Goal: Task Accomplishment & Management: Complete application form

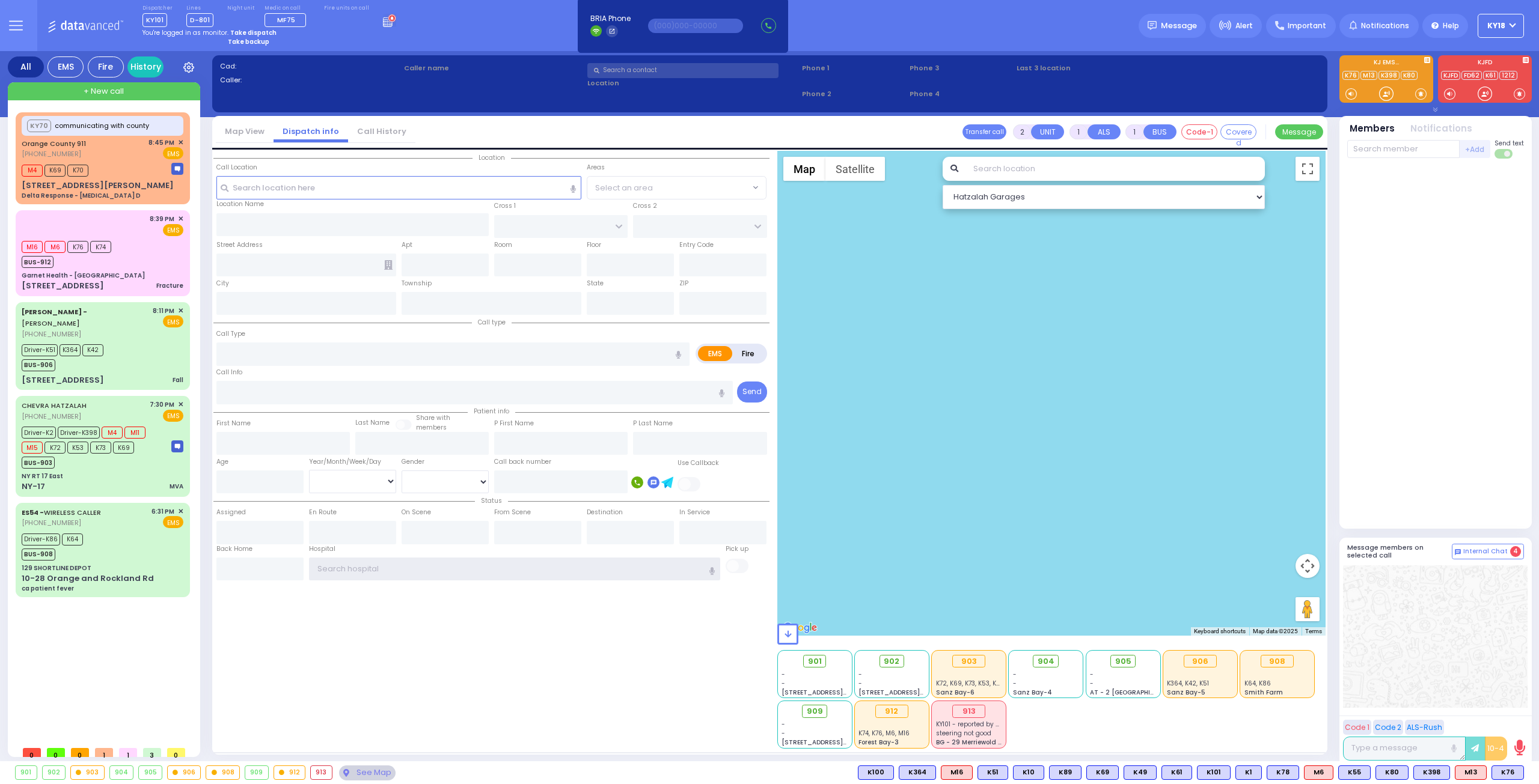
type input "ky18"
drag, startPoint x: 1419, startPoint y: 534, endPoint x: 1420, endPoint y: 526, distance: 8.1
click at [1420, 527] on div "Team connect is not connected. Please, close all team connect windows and Try N…" at bounding box center [1436, 409] width 192 height 715
click at [105, 530] on div "Driver-K86 K64 BUS-908" at bounding box center [102, 545] width 162 height 30
type input "6"
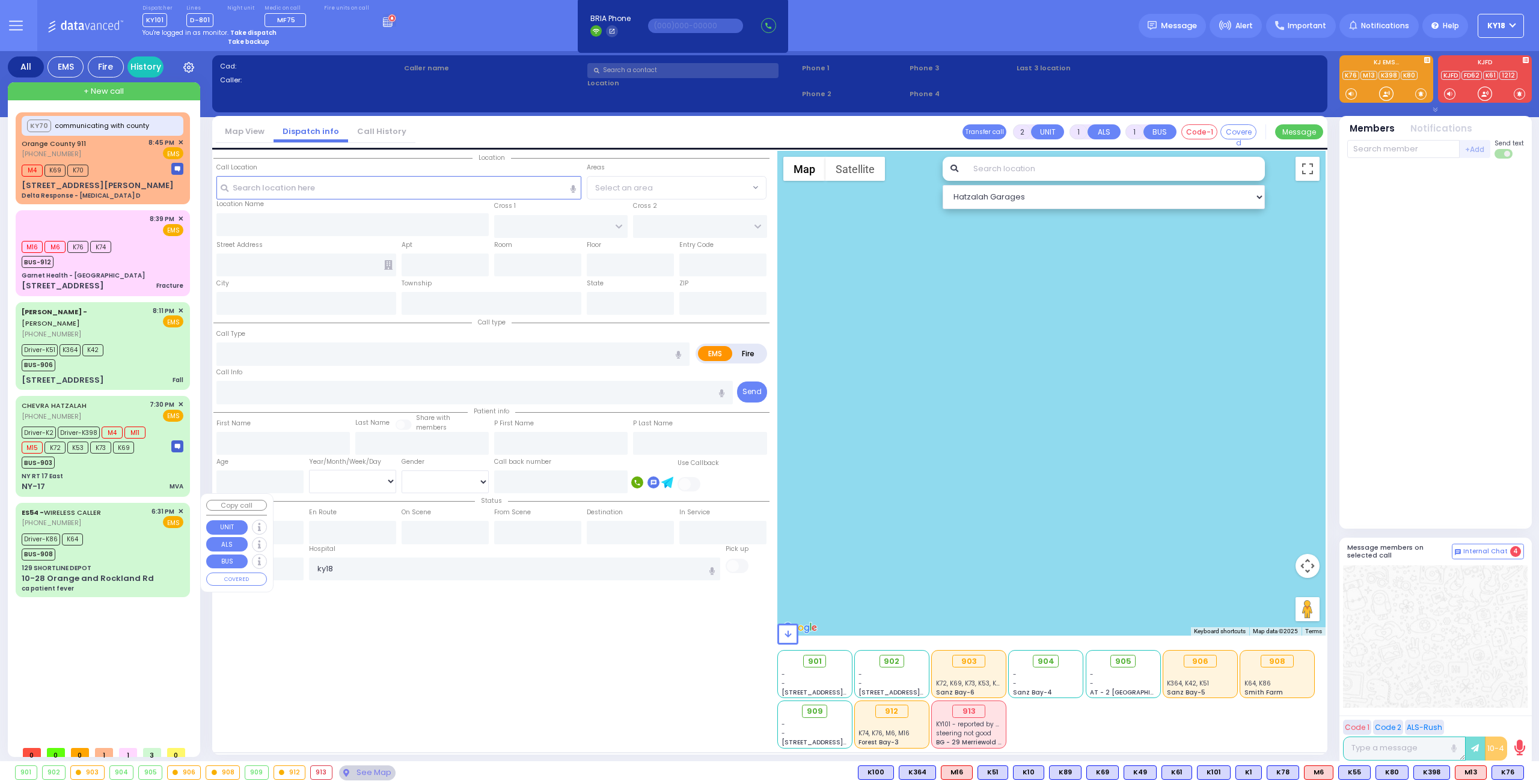
type input "6"
select select
type input "ca patient fever"
radio input "true"
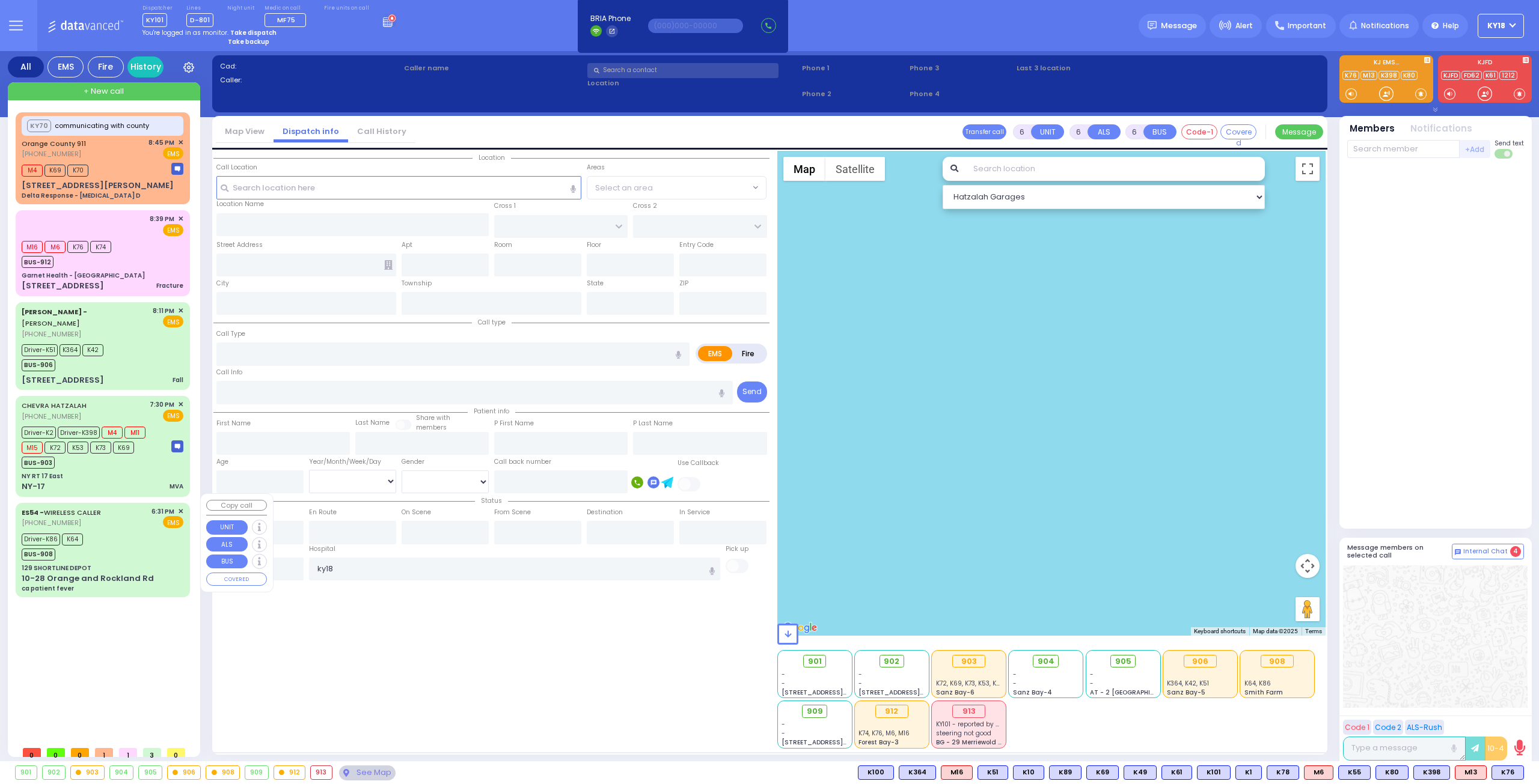
type input "Tzivi"
type input "Berkovits"
type input "23"
select select "Year"
select select "[DEMOGRAPHIC_DATA]"
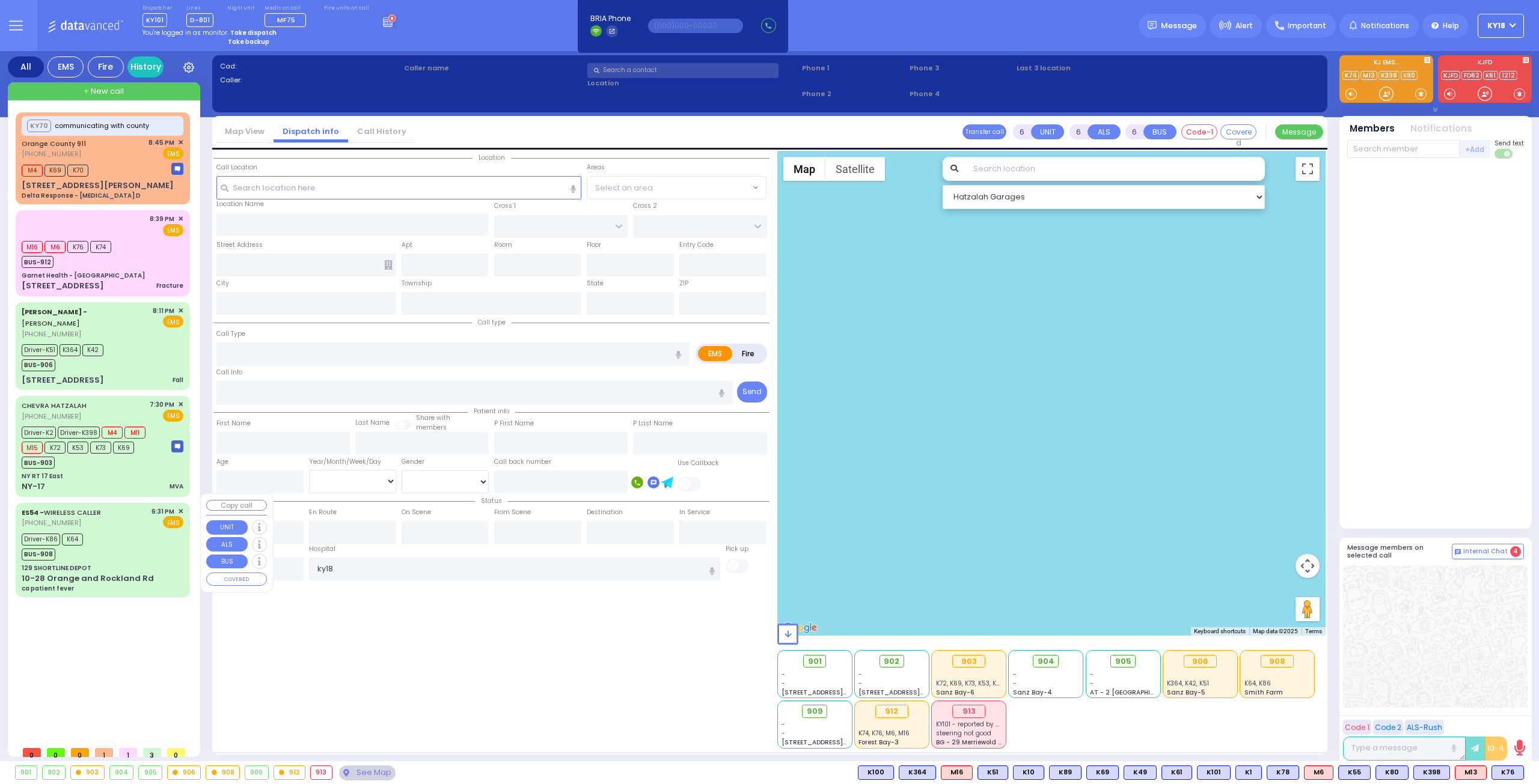
type input "18:31"
type input "18:38"
type input "18:45"
type input "19:05"
type input "20:39"
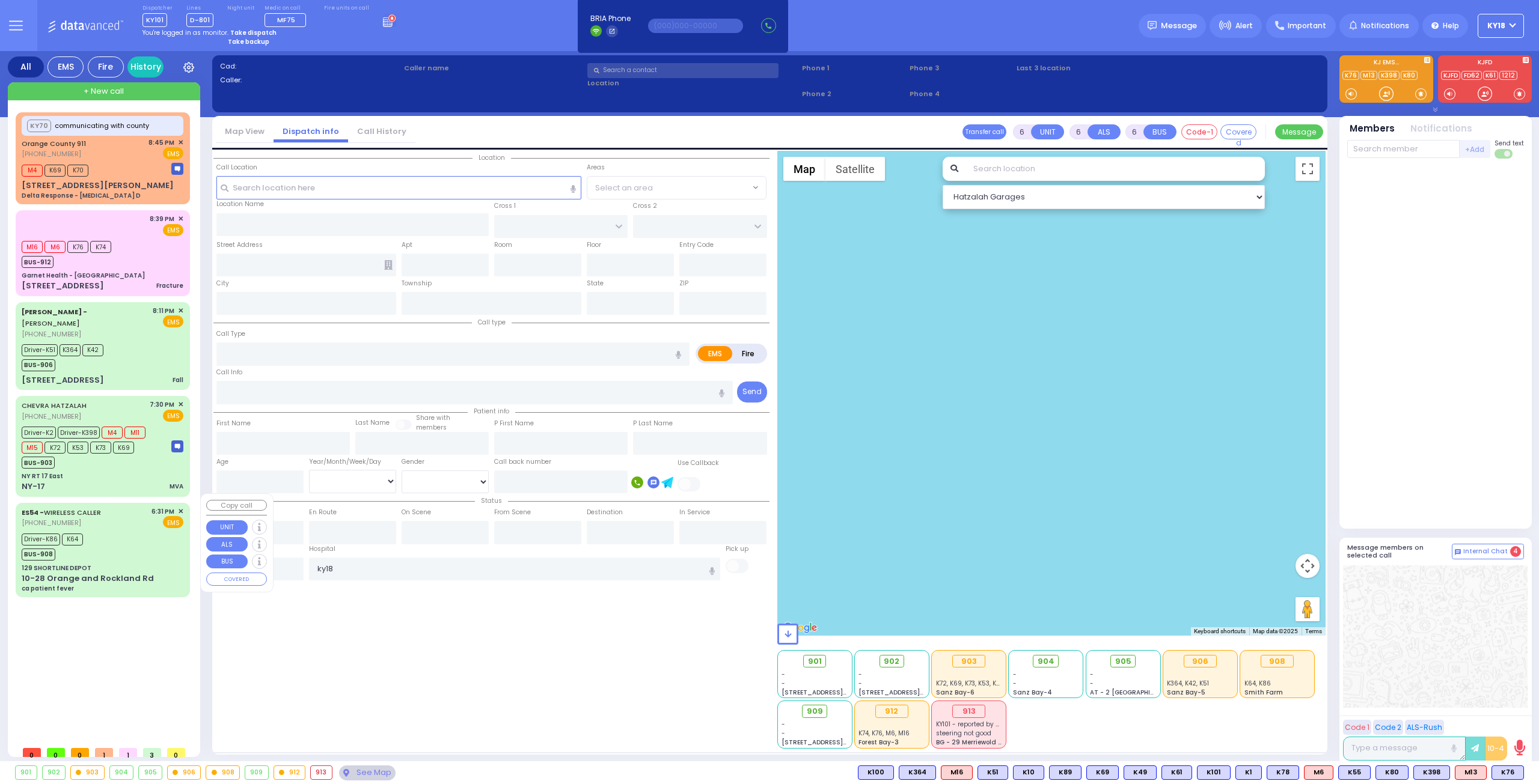
type input "[US_STATE] Presbyterian [PERSON_NAME][GEOGRAPHIC_DATA]"
select select "Hatzalah Garages"
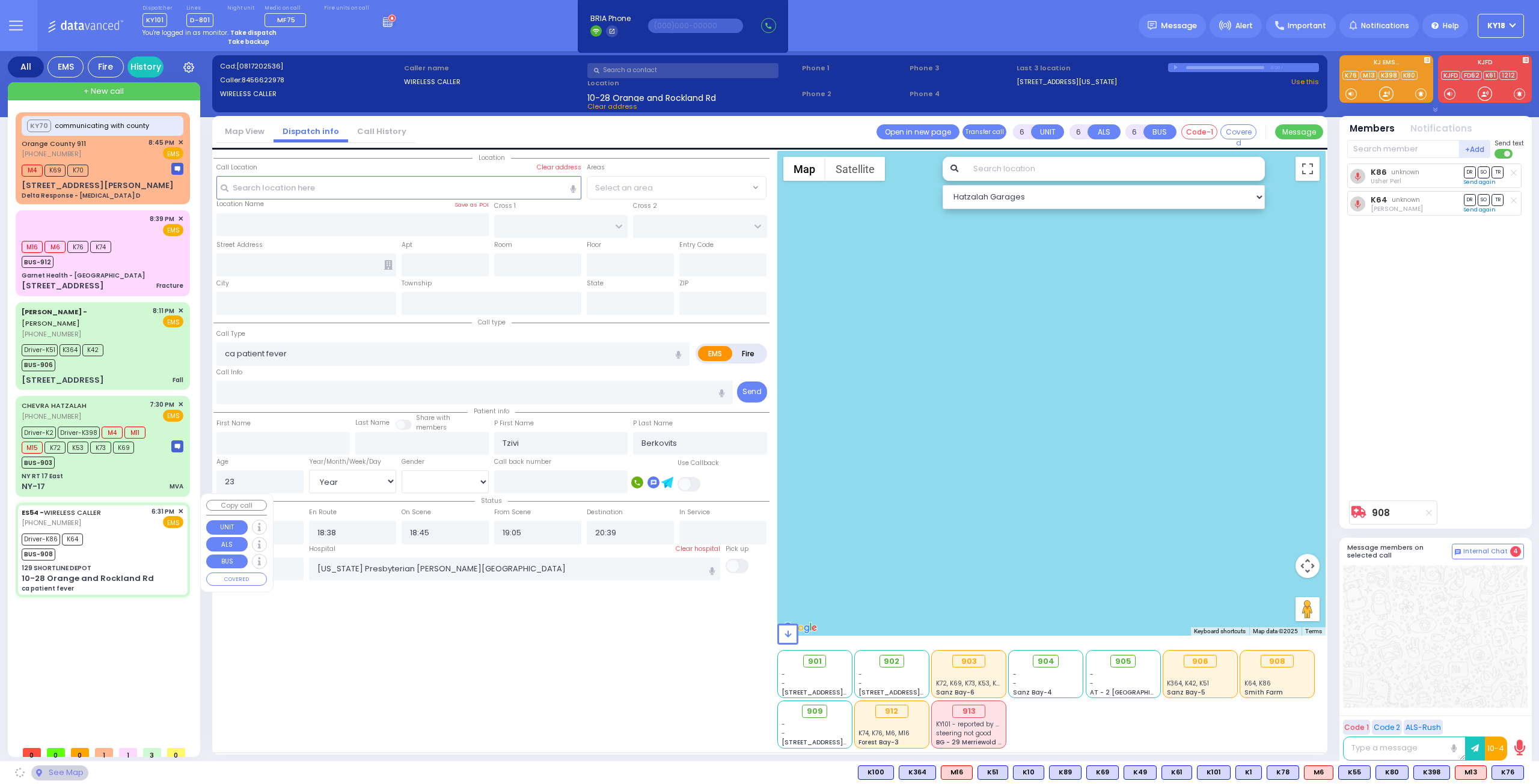
type input "129 SHORTLINE DEPOT"
type input "10-28 Orange and Rockland Rd"
type input "Monroe"
type input "[US_STATE]"
type input "10950"
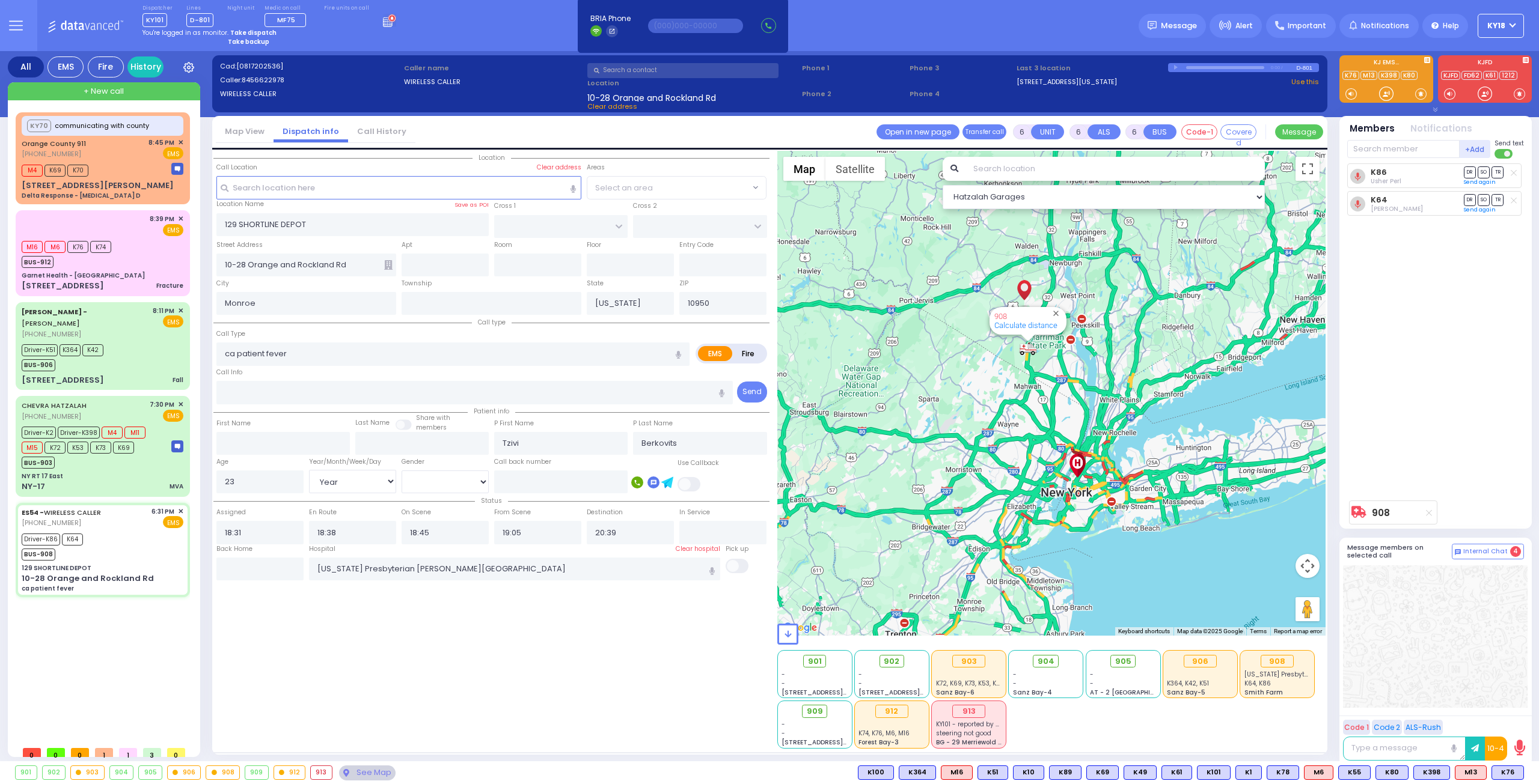
click at [1049, 383] on div "908 Calculate distance" at bounding box center [1052, 393] width 549 height 485
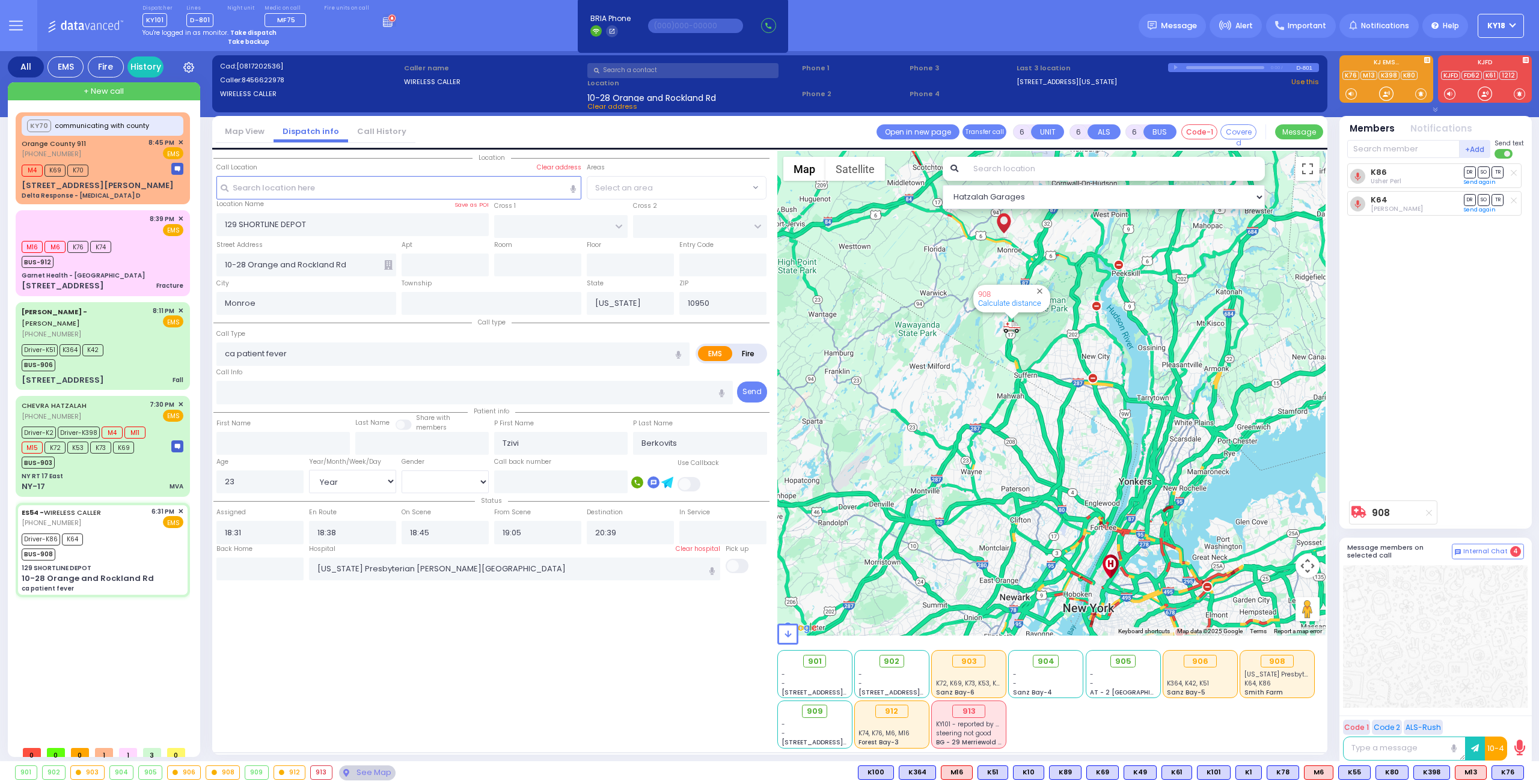
drag, startPoint x: 983, startPoint y: 318, endPoint x: 988, endPoint y: 342, distance: 24.5
click at [988, 342] on div "908 Calculate distance" at bounding box center [1052, 393] width 549 height 485
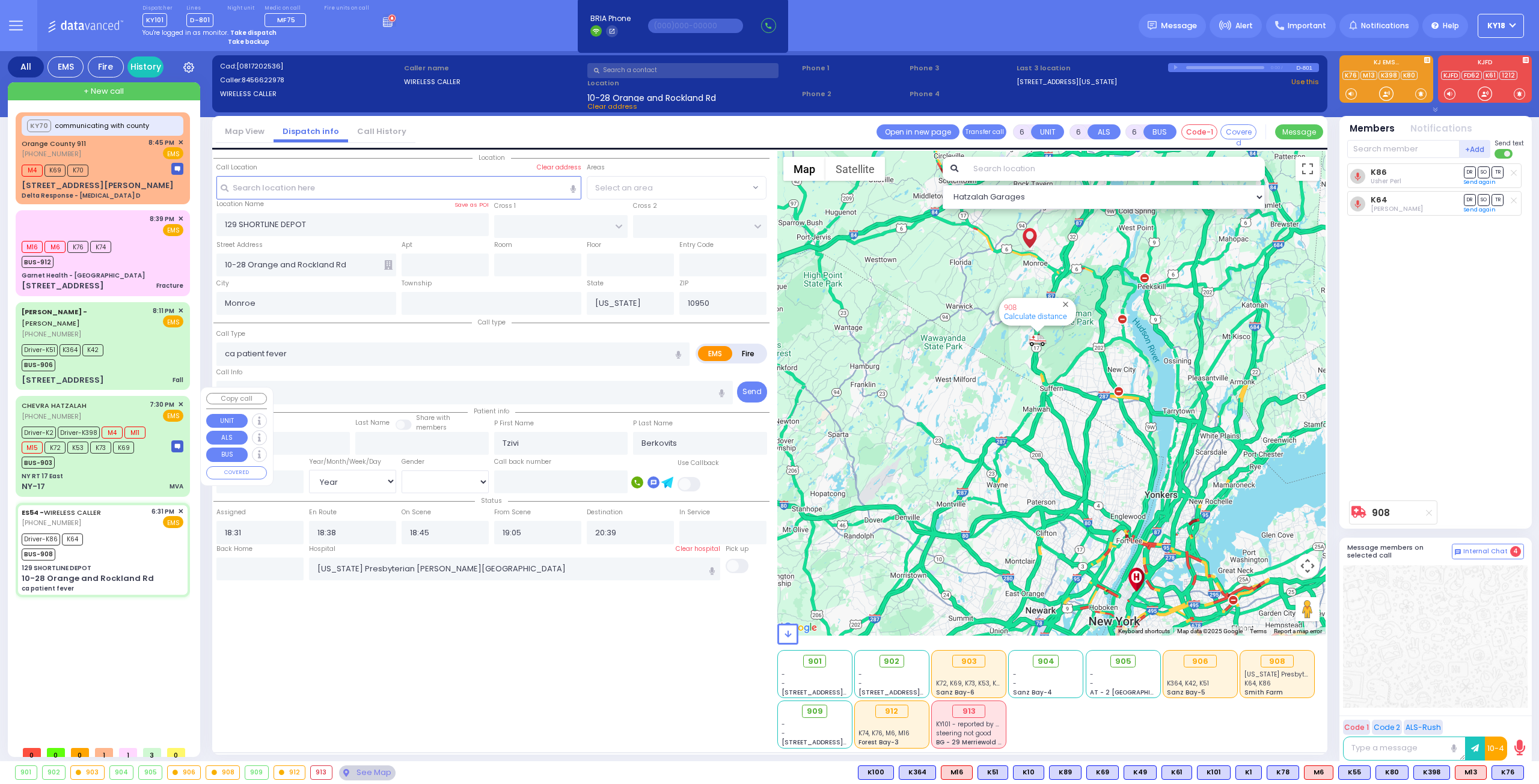
click at [126, 460] on div "CHEVRA HATZALAH [PHONE_NUMBER] 7:30 PM ✕ EMS Driver-K2 M4" at bounding box center [103, 446] width 170 height 97
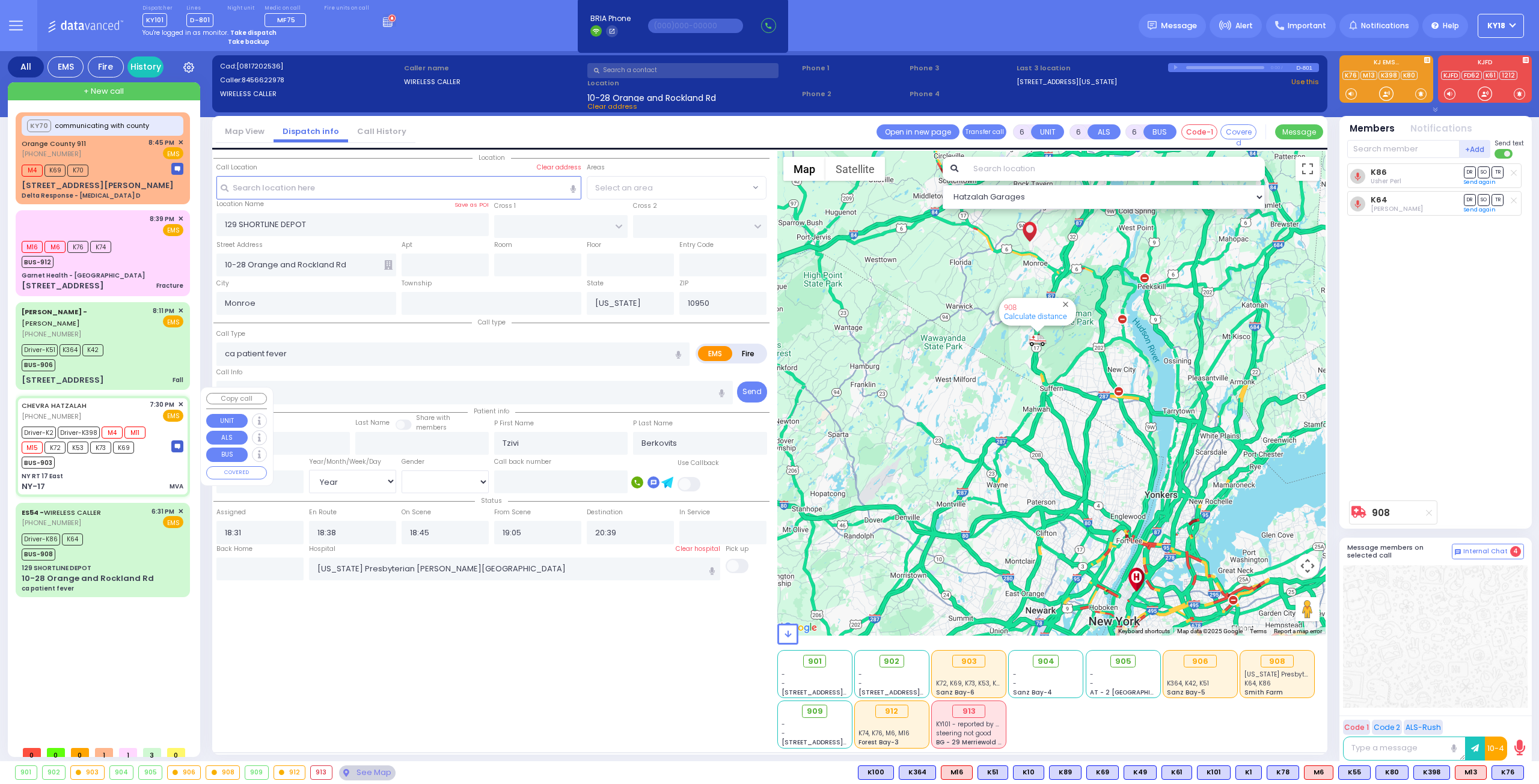
select select
type input "MVA"
radio input "true"
type input "exit 122"
type input "[PERSON_NAME]"
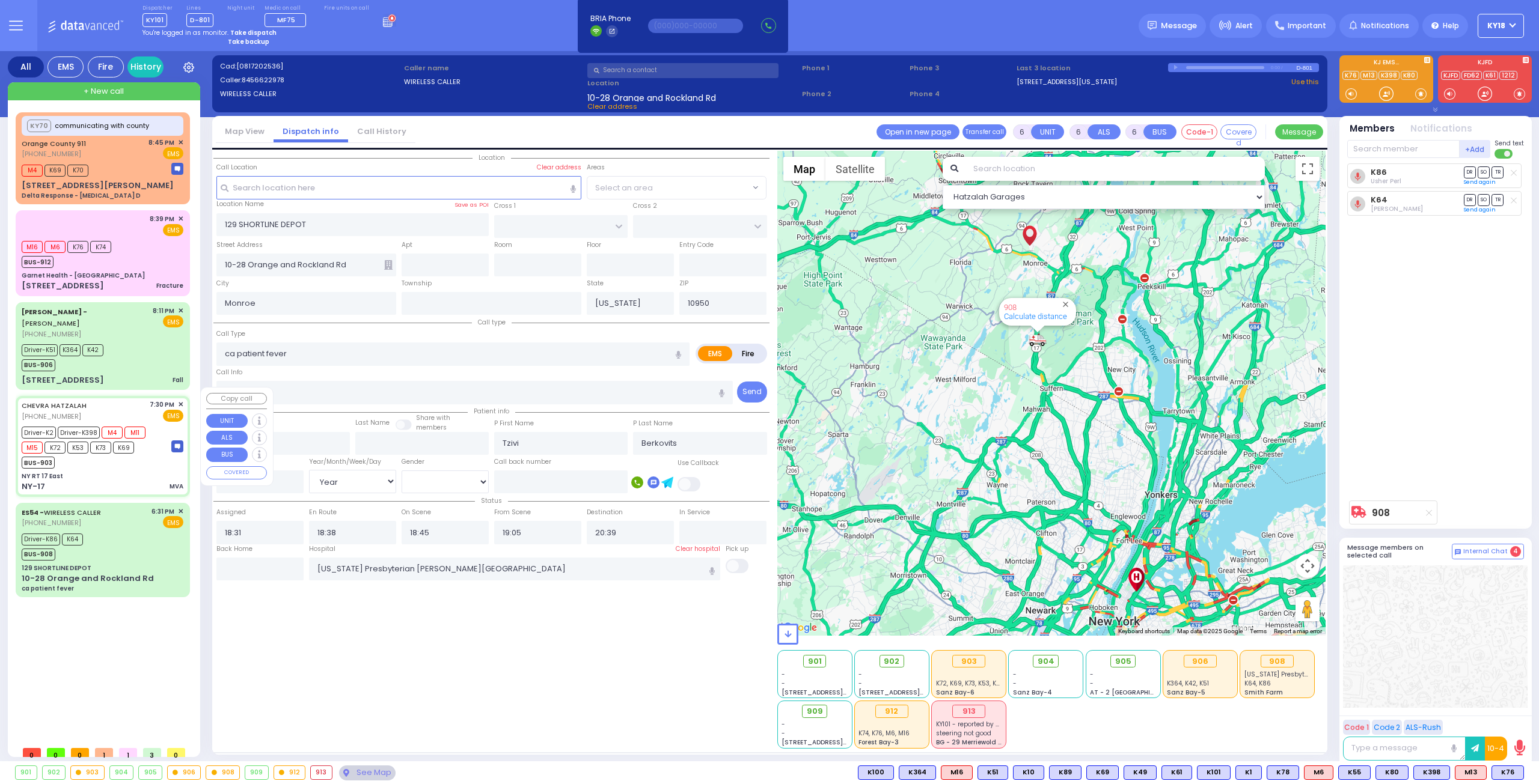
type input "[PERSON_NAME]"
select select "Year"
select select "[DEMOGRAPHIC_DATA]"
type input "19:30"
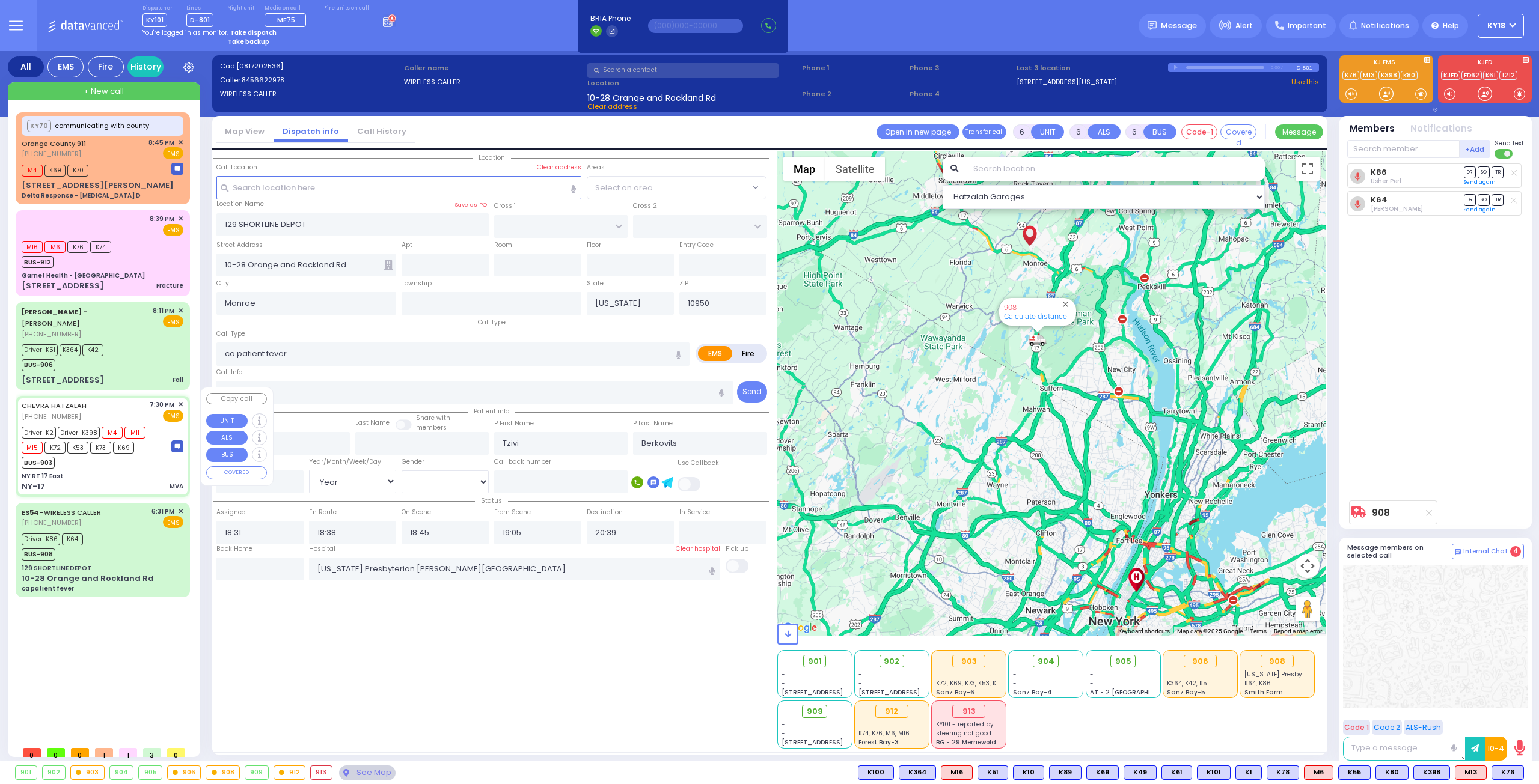
type input "19:45"
type input "20:02"
type input "20:54"
type input "[GEOGRAPHIC_DATA]"
select select "Hatzalah Garages"
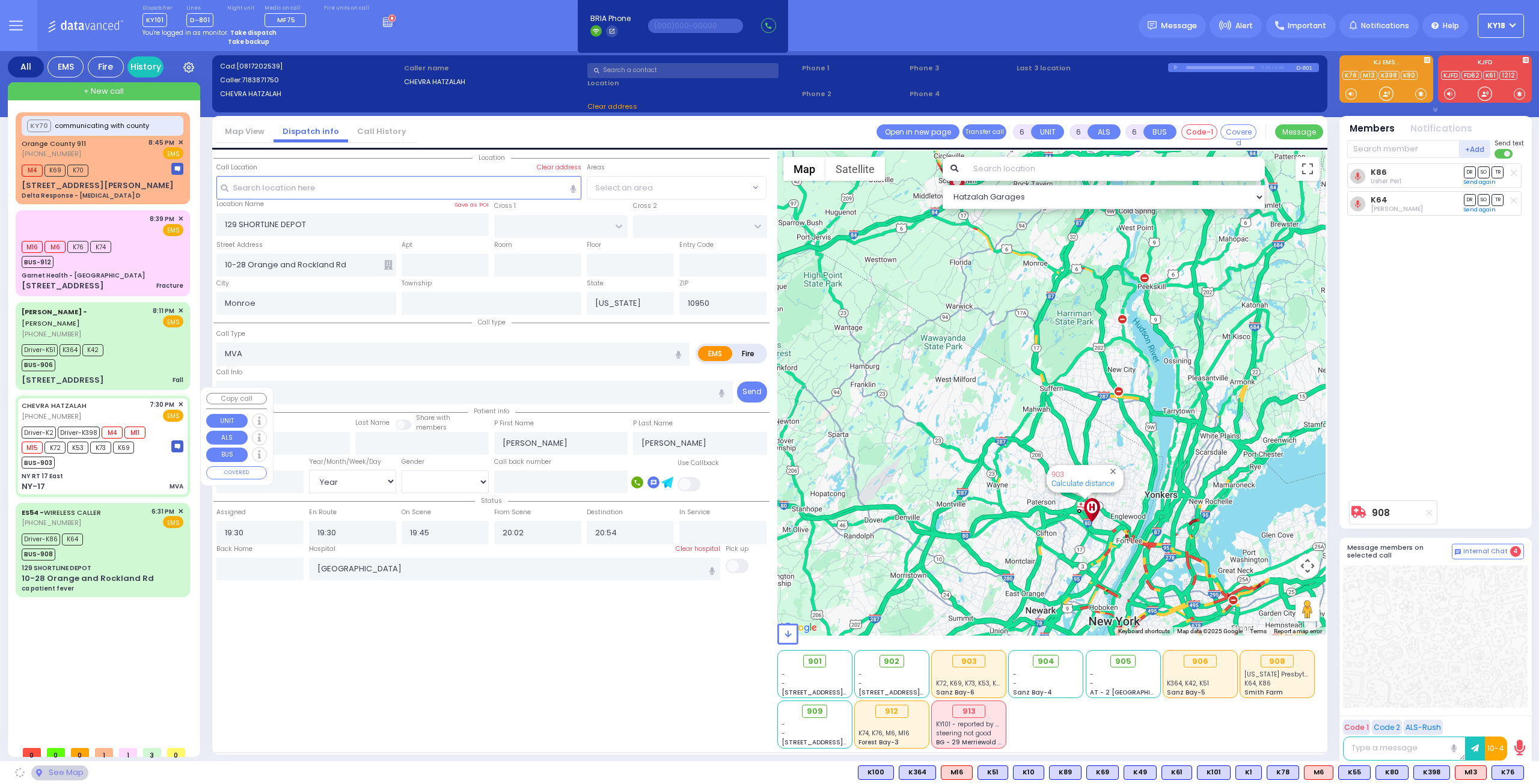
type input "NY RT 17 East"
type input "NY-17"
type input "[GEOGRAPHIC_DATA]"
type input "10941"
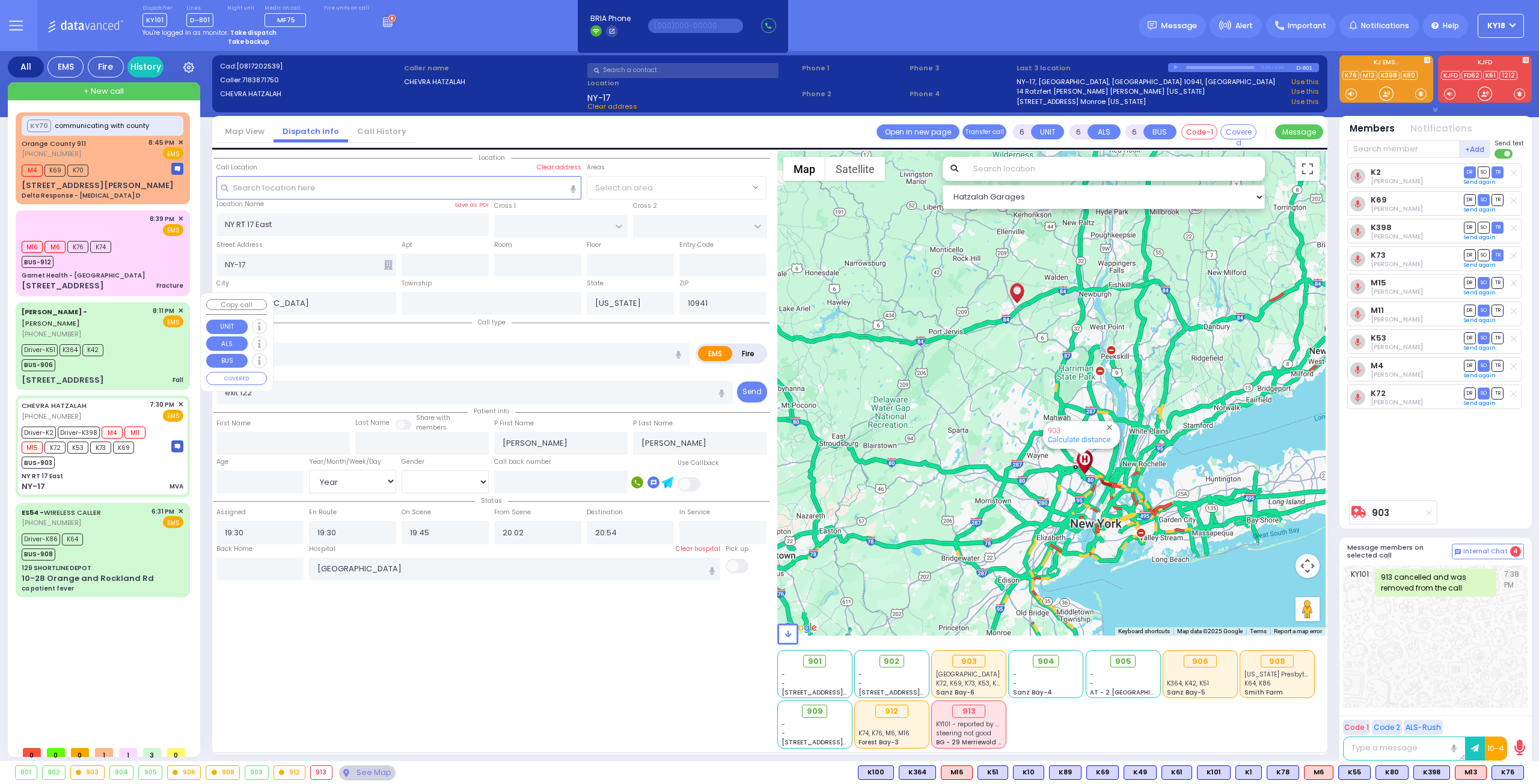
click at [134, 349] on div "Driver-K51 K364 K42 BUS-906" at bounding box center [102, 356] width 162 height 30
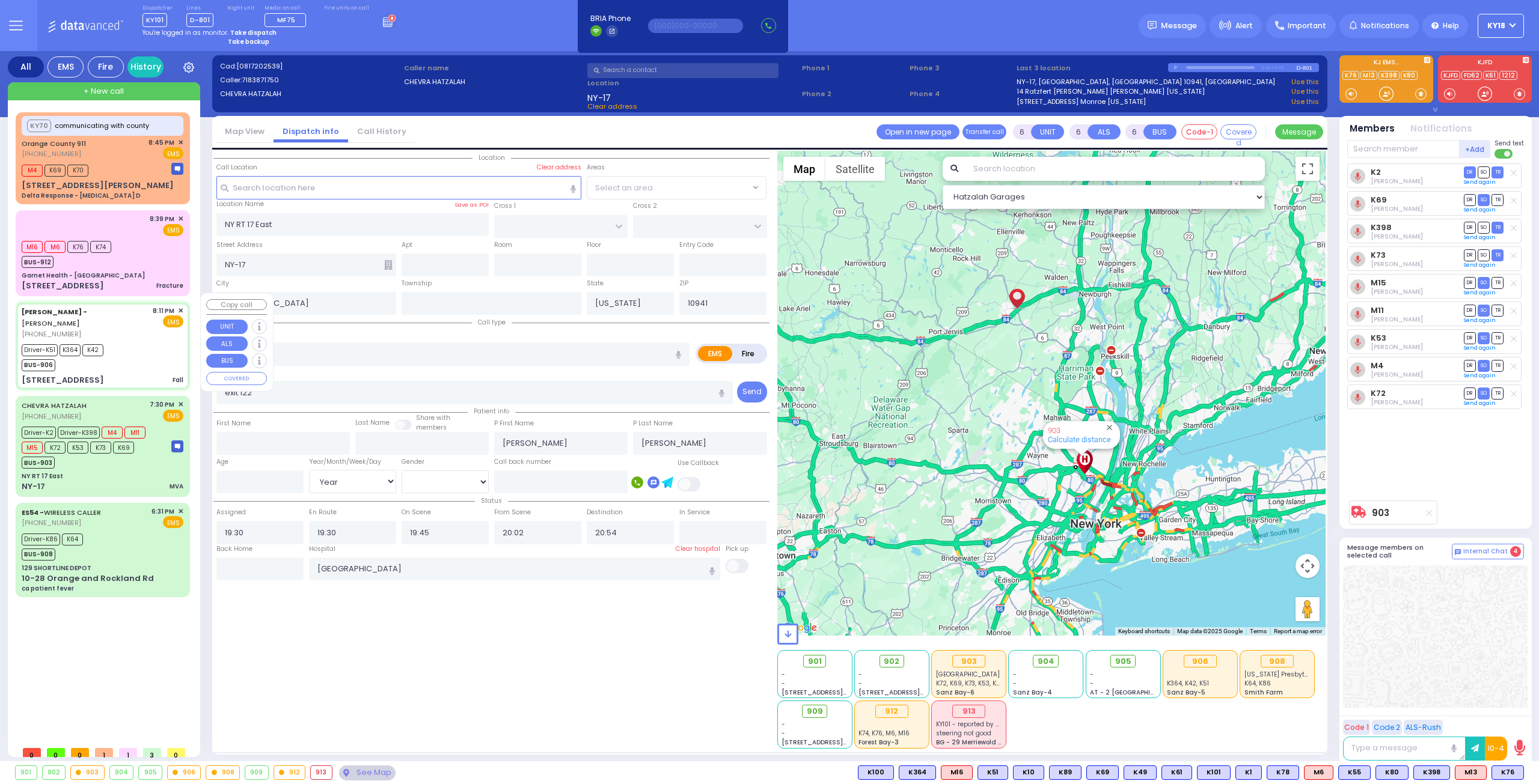
select select
type input "Fall"
radio input "true"
type input "Shevi"
type input "[PERSON_NAME]"
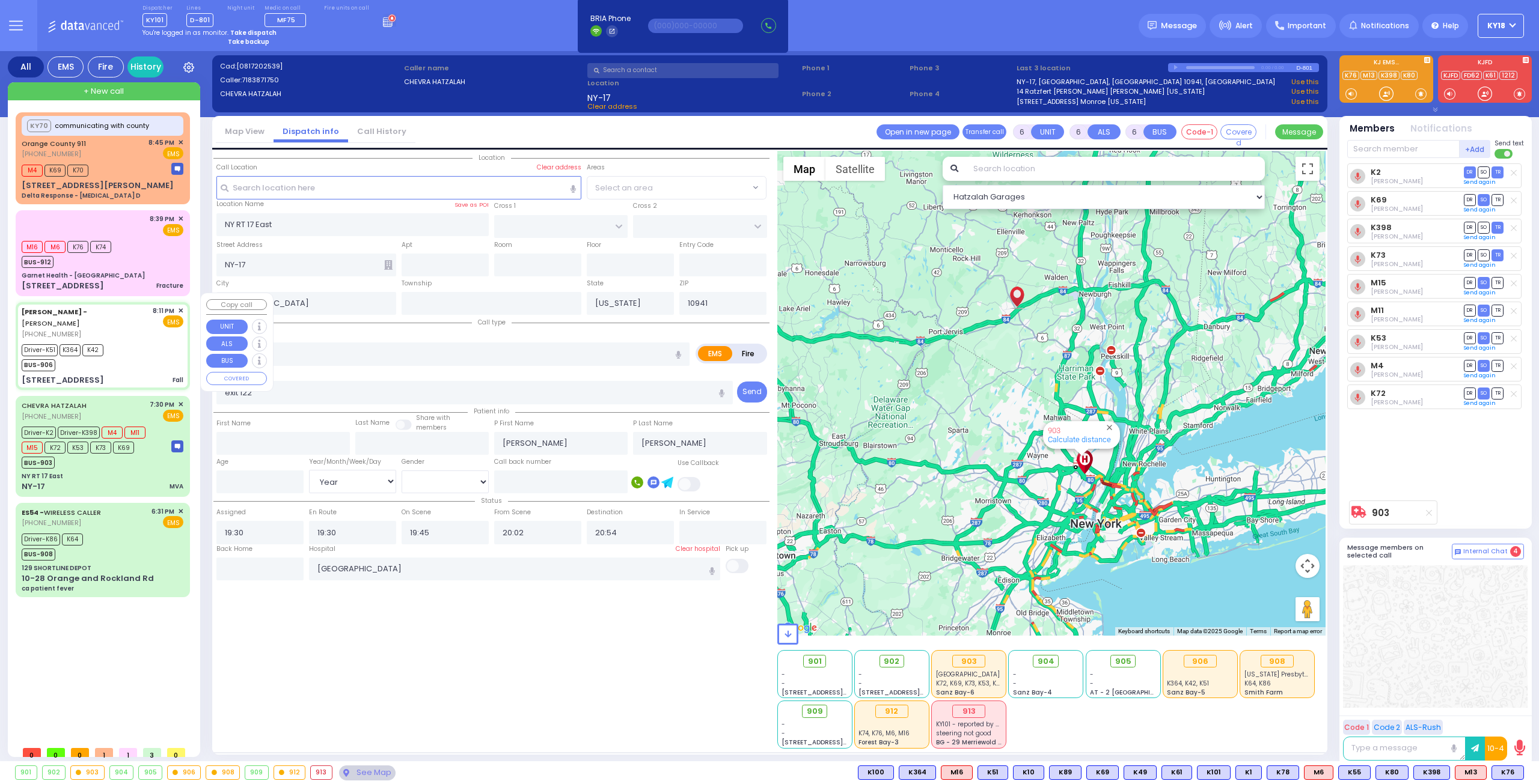
type input "54"
select select "Year"
select select "[DEMOGRAPHIC_DATA]"
type input "20:11"
type input "20:13"
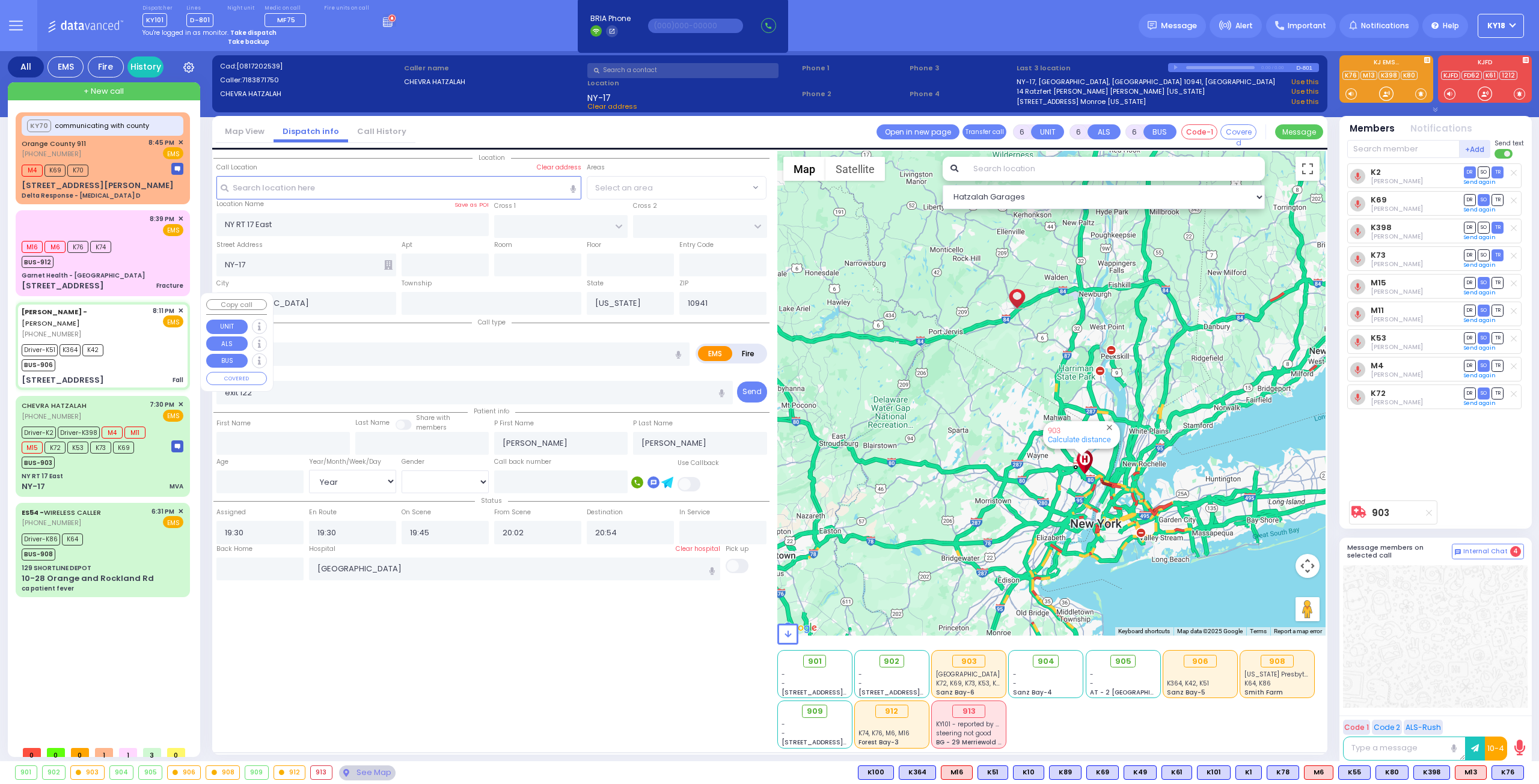
type input "20:16"
type input "20:39"
type input "[GEOGRAPHIC_DATA] (Moses Division)"
select select "Hatzalah Garages"
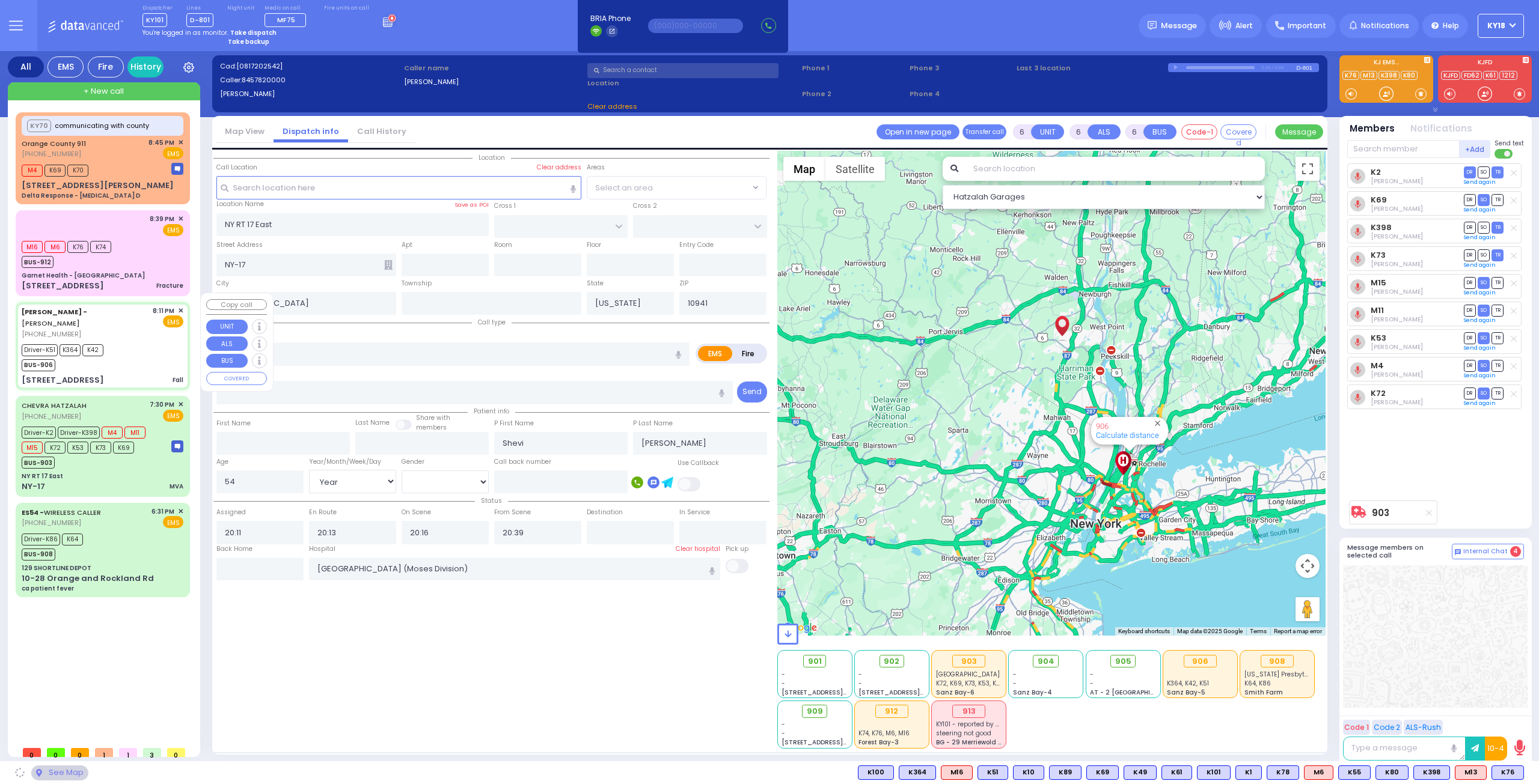
type input "[STREET_ADDRESS]"
type input "011"
type input "13"
type input "[PERSON_NAME]"
type input "10950"
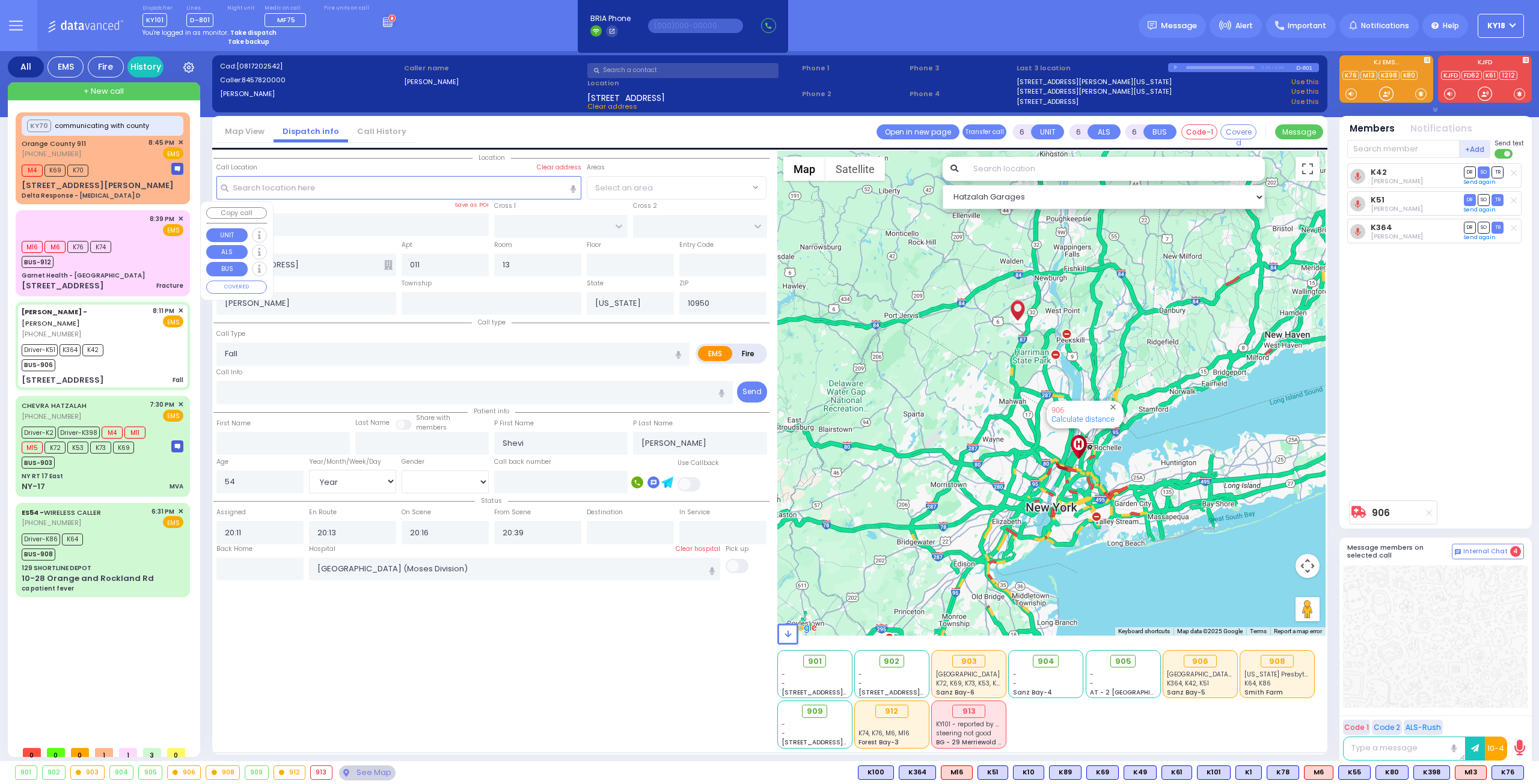
click at [179, 244] on div "M16 M6 K76 K74 BUS-912" at bounding box center [102, 253] width 162 height 30
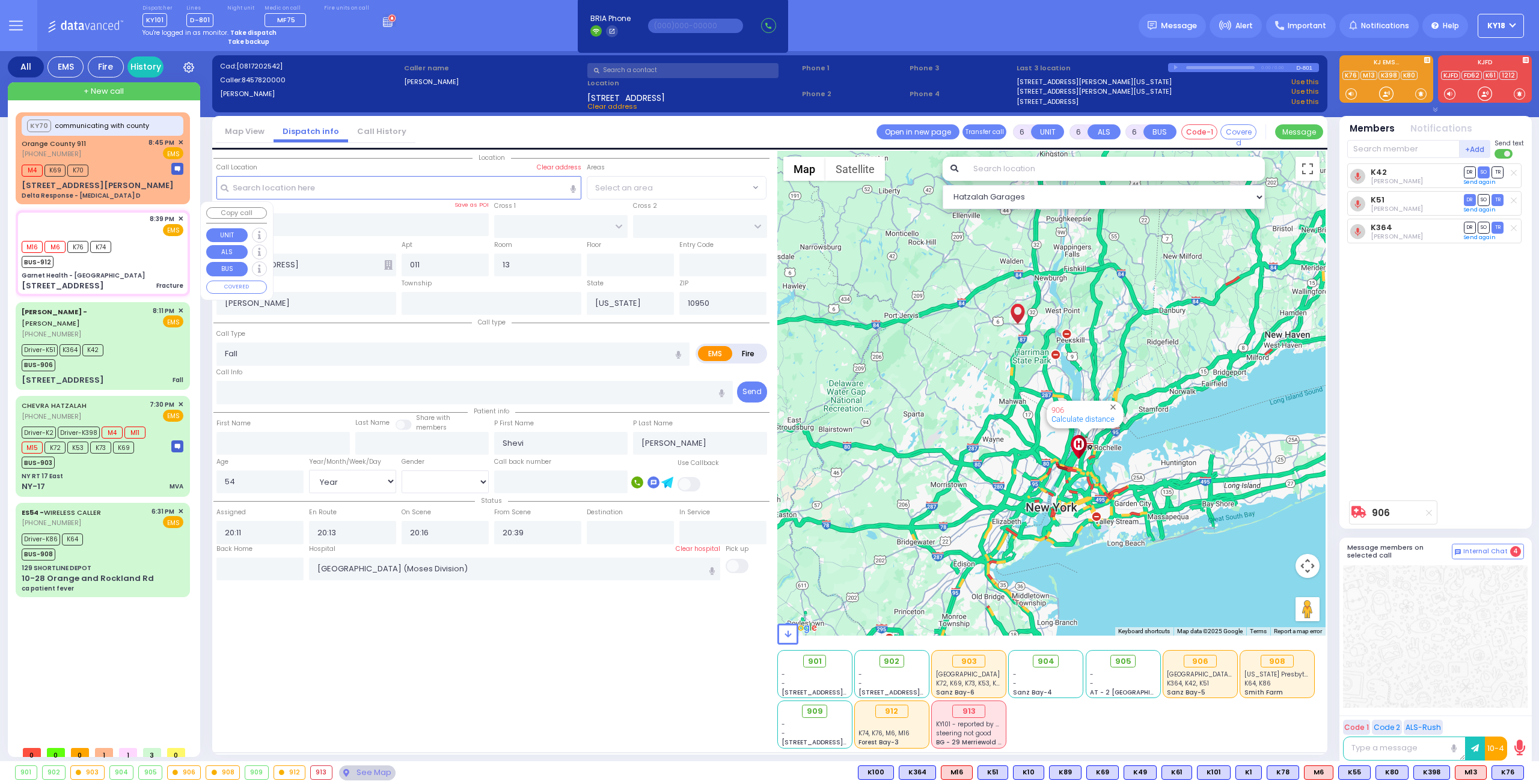
type input "2"
type input "0"
type input "1"
select select
type input "Fracture"
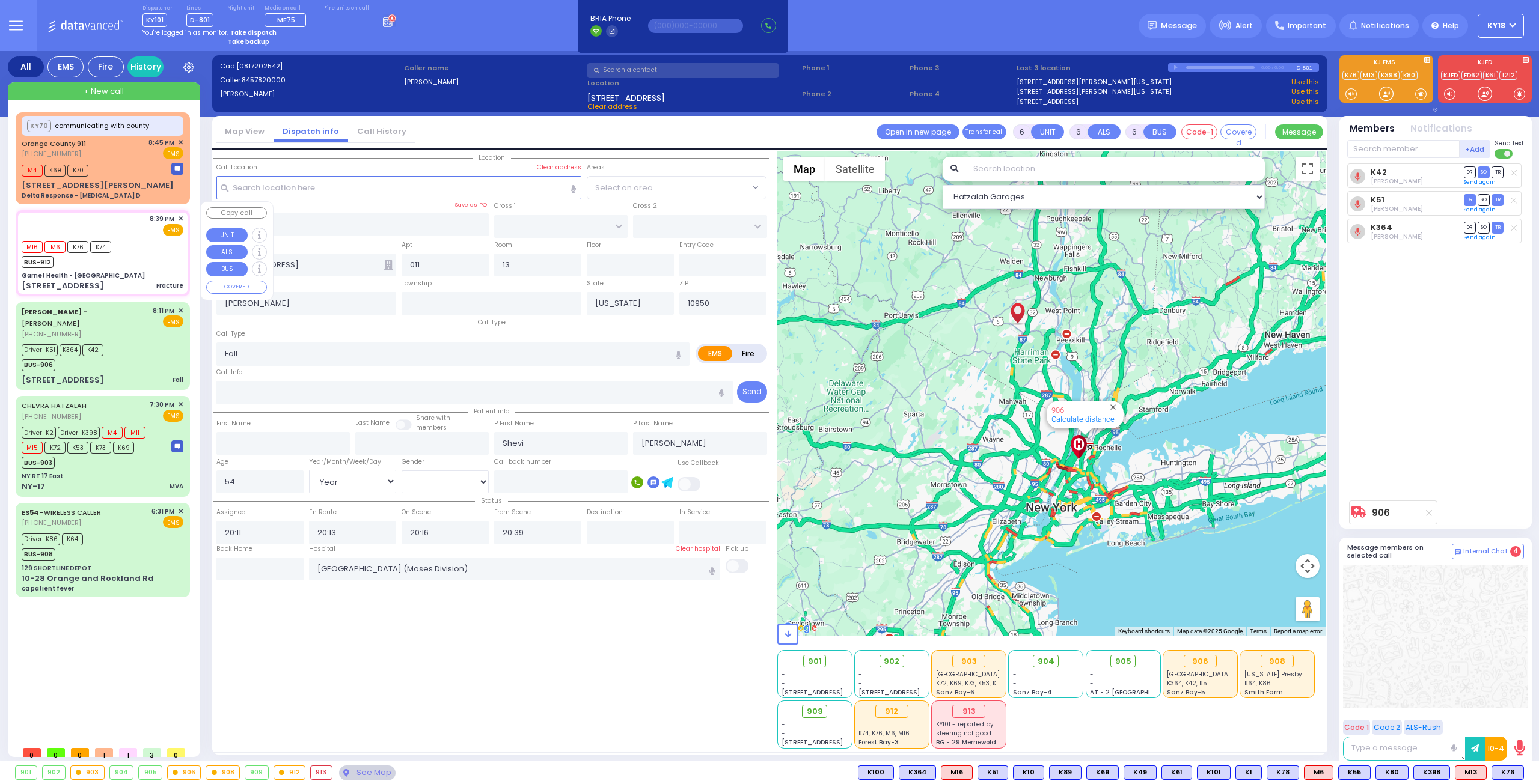
radio input "true"
type input "er room yellow 10"
select select
type input "20:39"
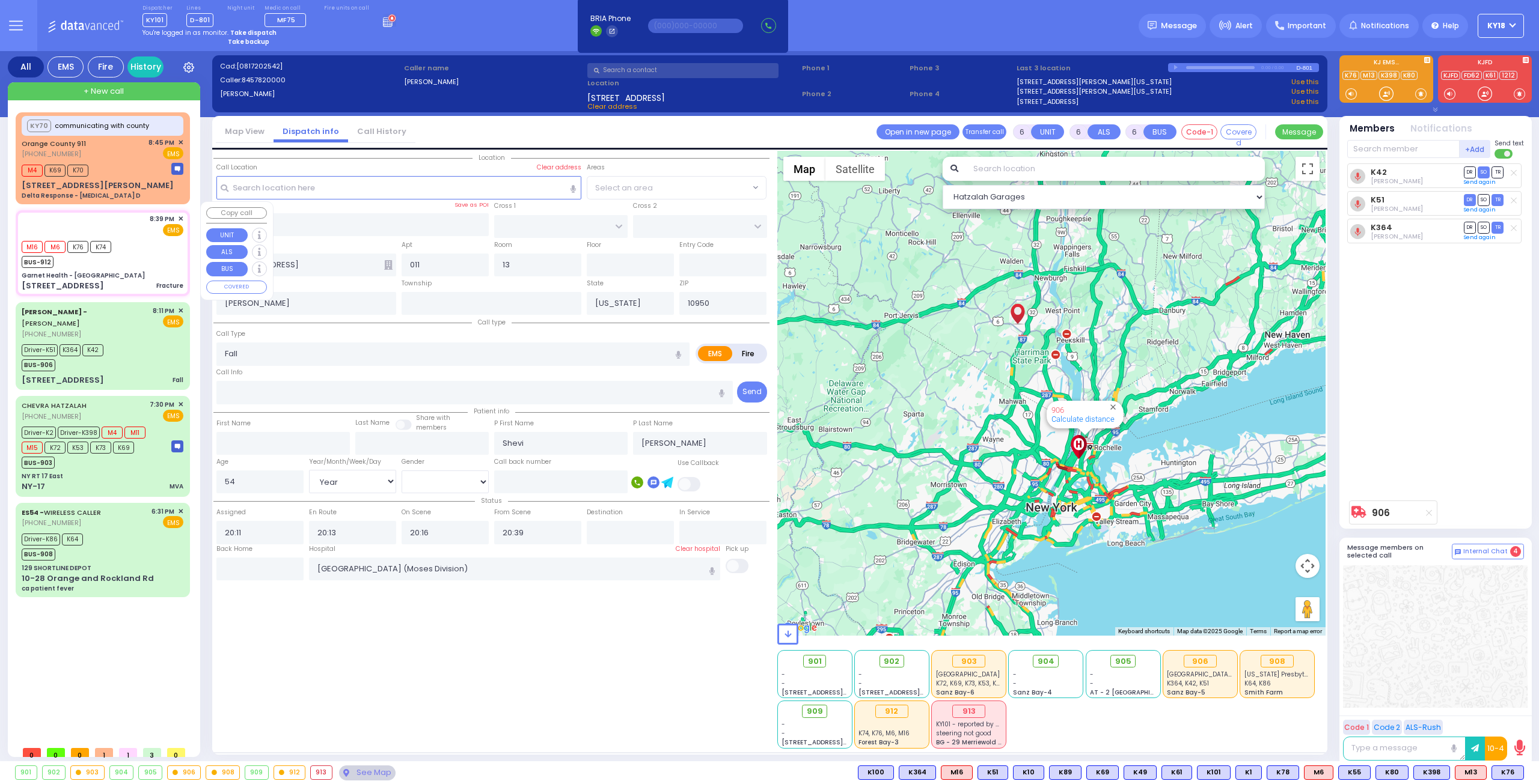
type input "20:41"
type input "21:10"
type input "[GEOGRAPHIC_DATA]-[PERSON_NAME][GEOGRAPHIC_DATA]"
select select "Hatzalah Garages"
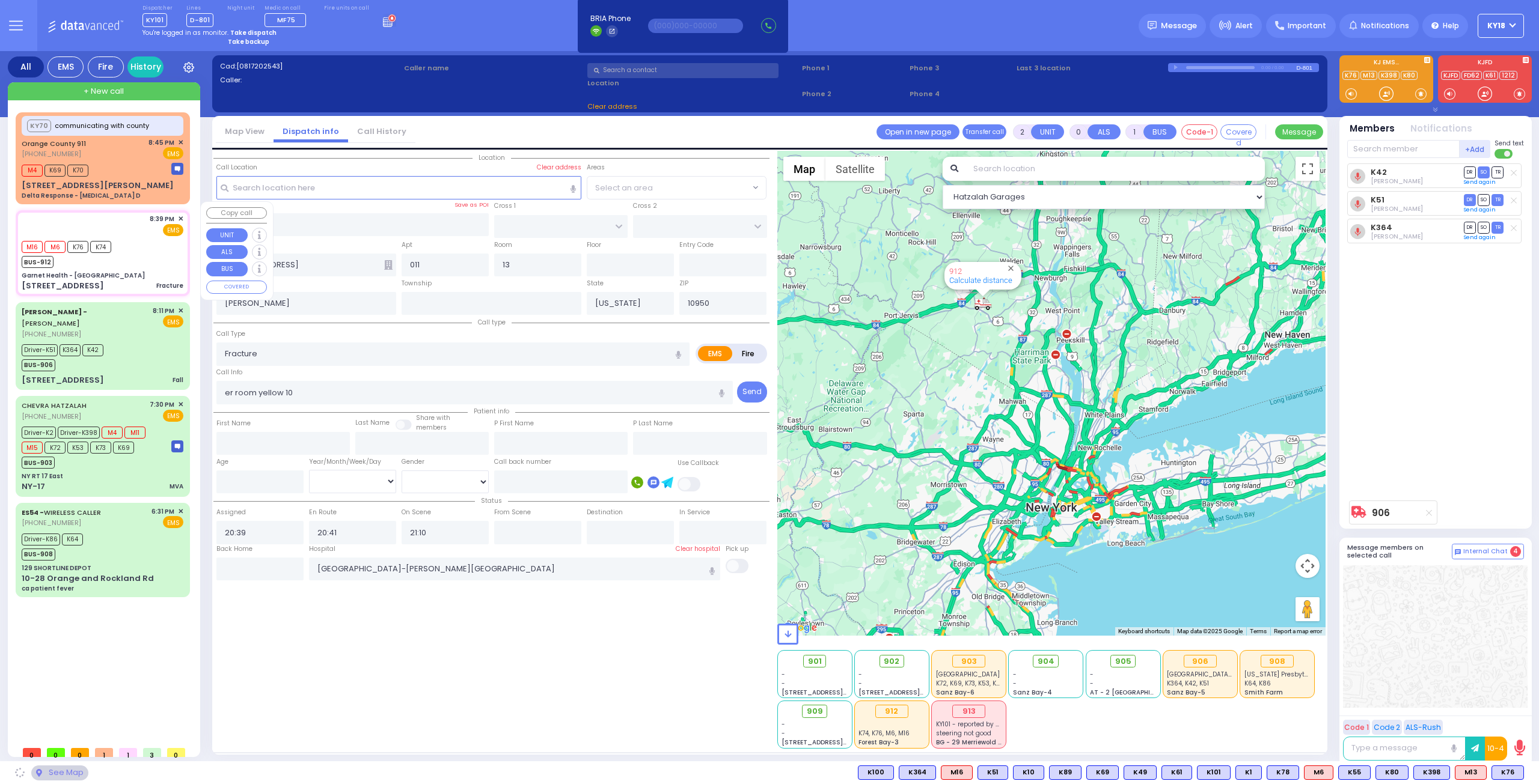
type input "Garnet Health - [GEOGRAPHIC_DATA]"
type input "GOLF LINKS RD"
type input "[GEOGRAPHIC_DATA]"
type input "[STREET_ADDRESS]"
type input "10"
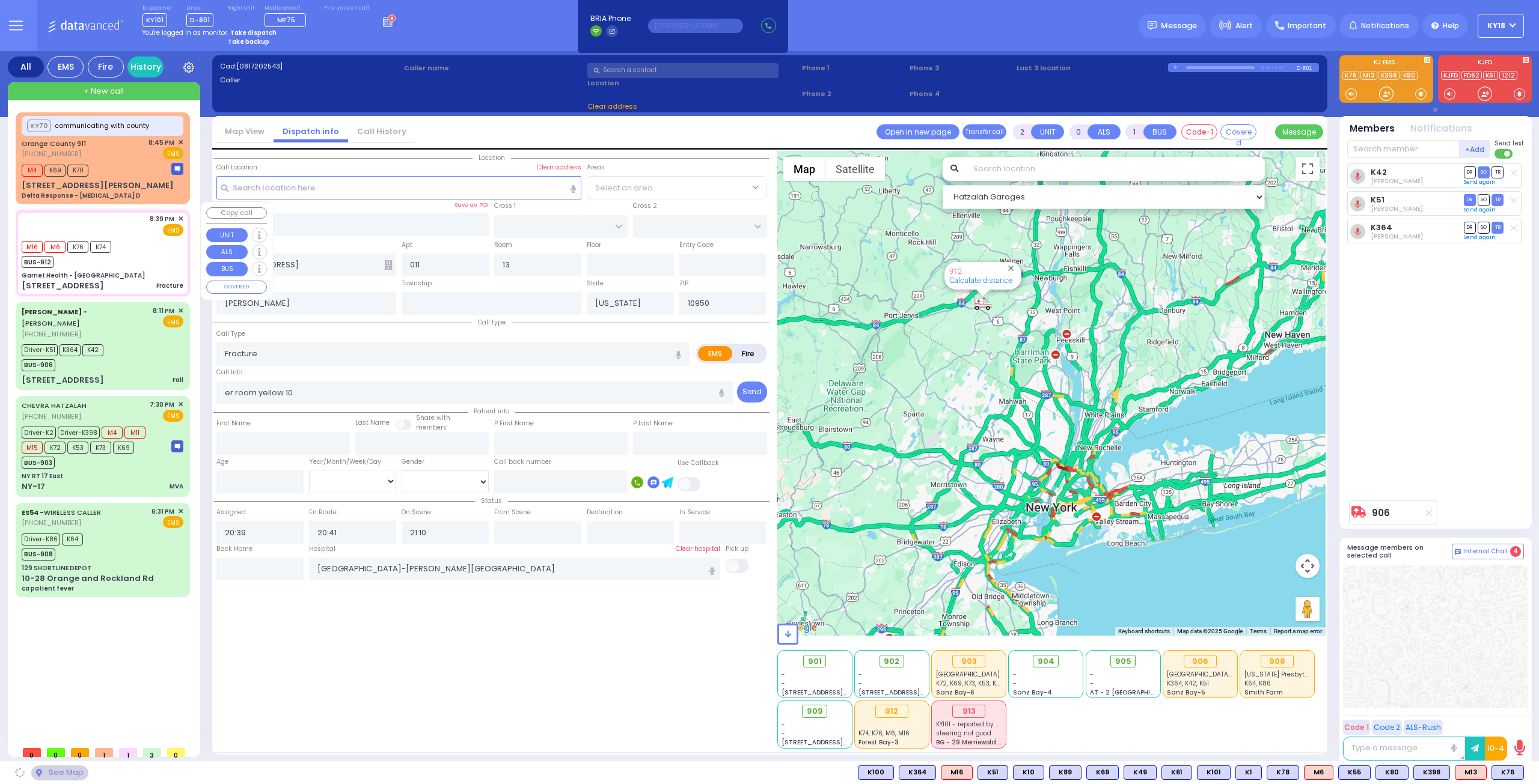
type input "[GEOGRAPHIC_DATA]"
type input "10940"
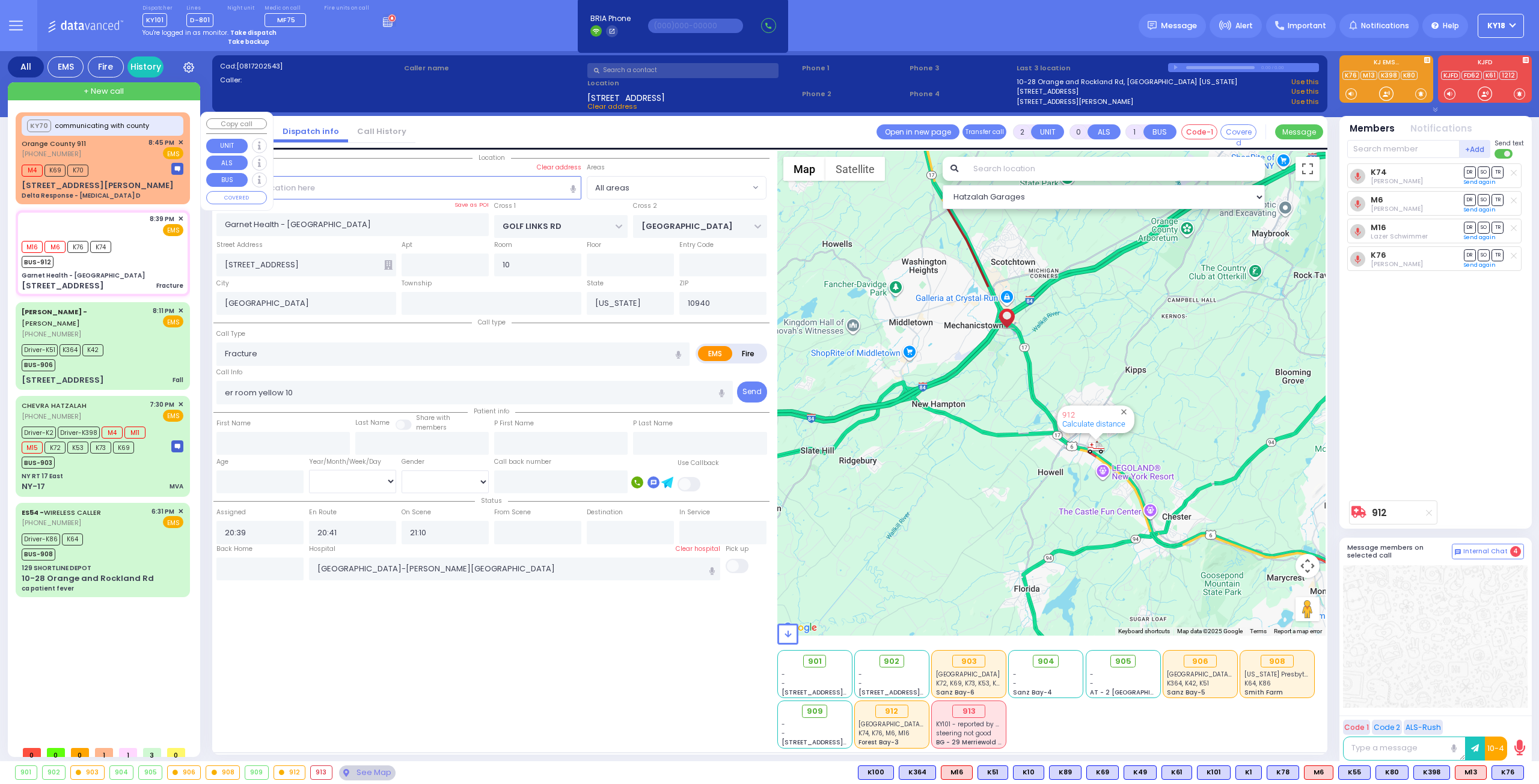
click at [138, 176] on div "M4 K69 K70" at bounding box center [102, 169] width 162 height 15
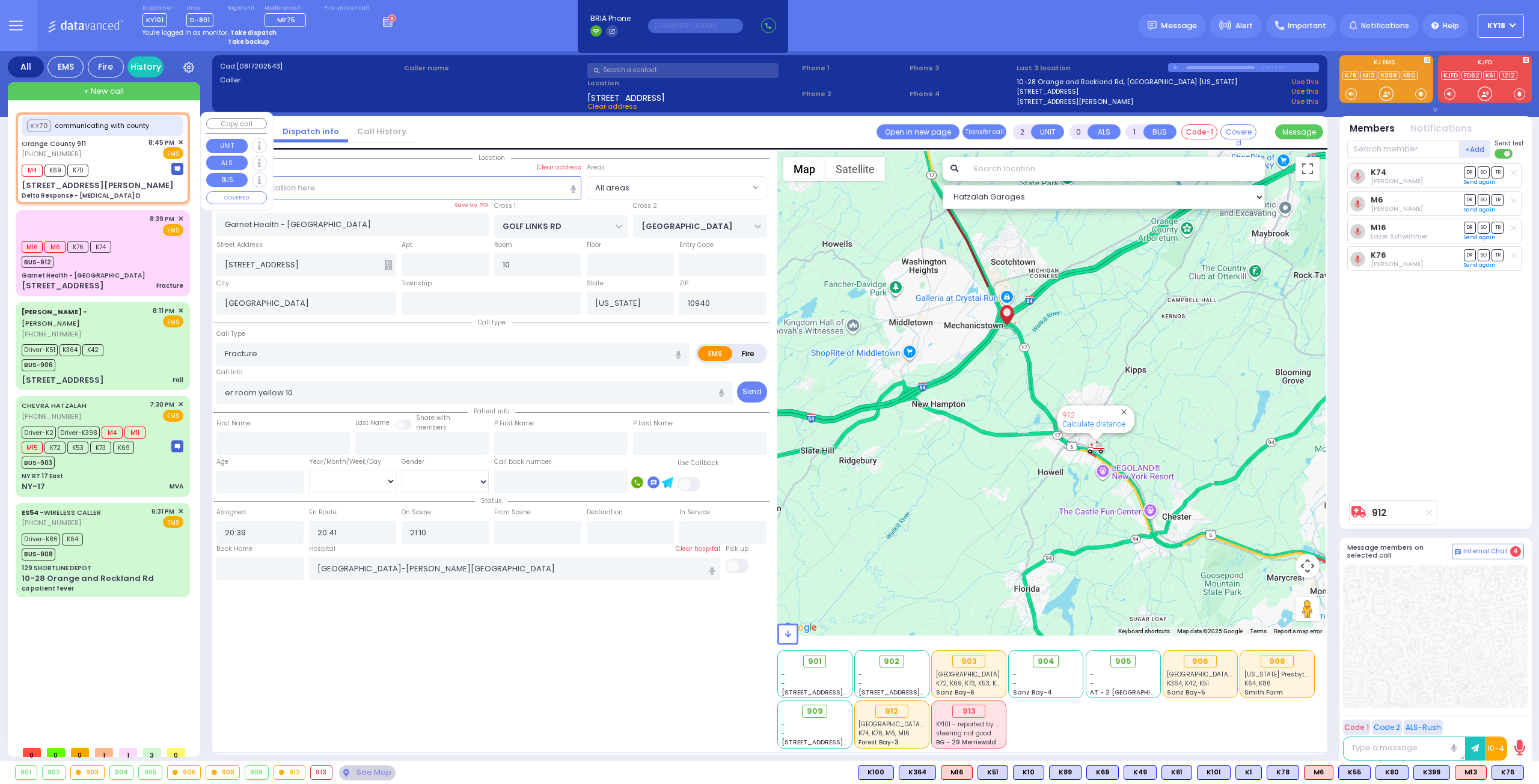
type input "6"
select select
type input "Delta Response - [MEDICAL_DATA] D"
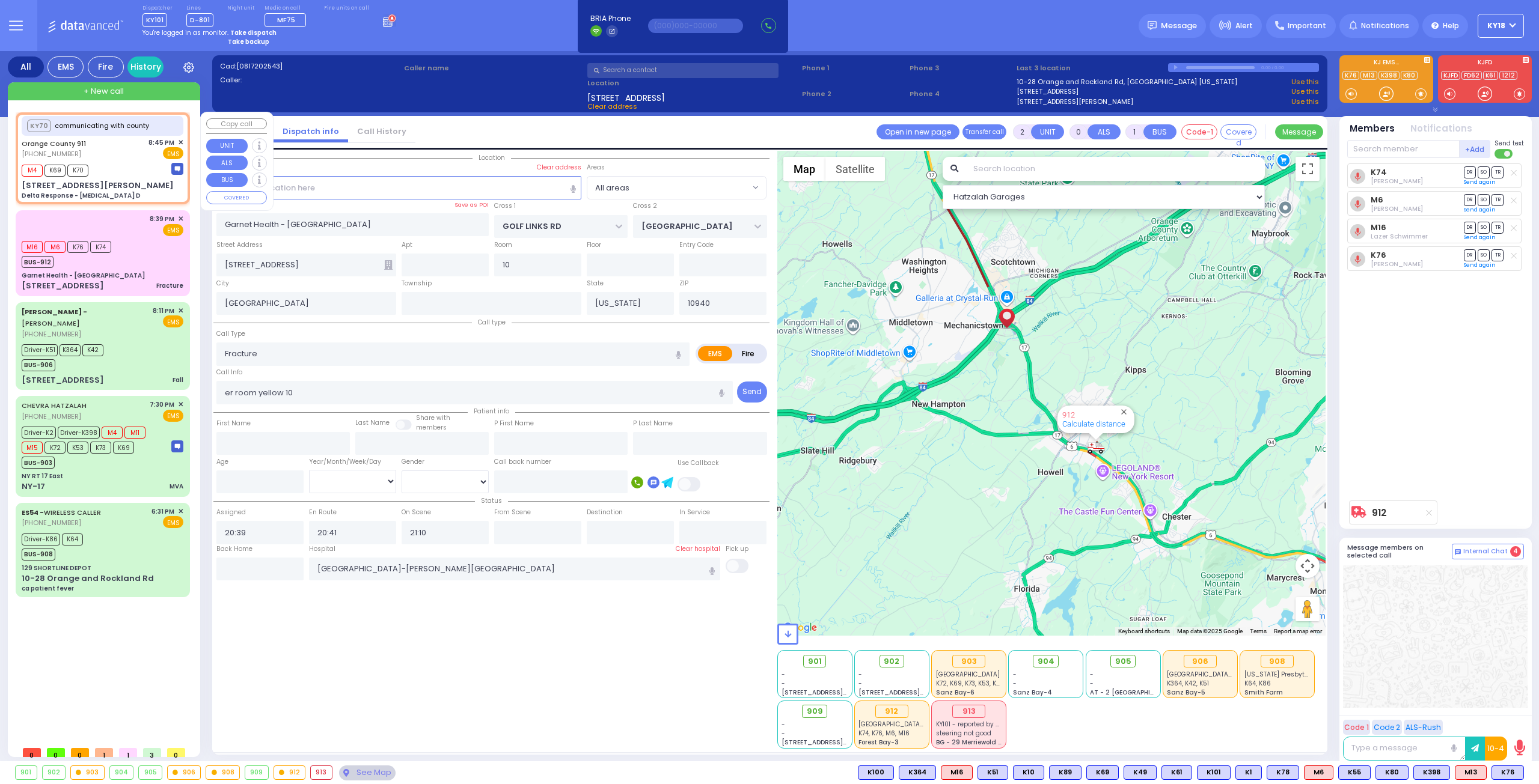
radio input "true"
type input "Nature: : Delta Response - [MEDICAL_DATA] D Address: : [STREET_ADDRESS][GEOGRAP…"
select select
type input "20:46"
type input "[STREET_ADDRESS][PERSON_NAME]"
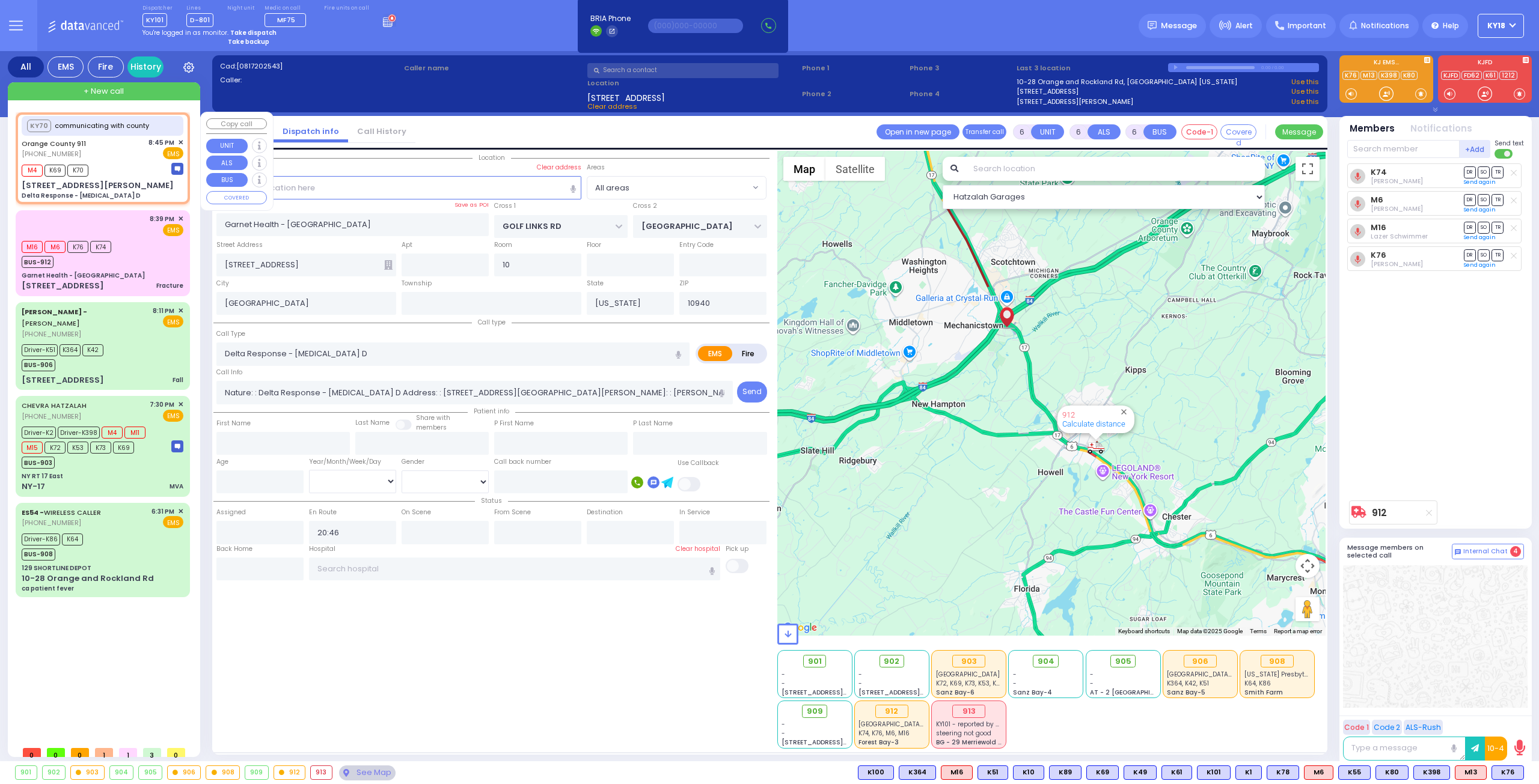
type input "Monroe"
type input "10930"
select select "Hatzalah Garages"
